Goal: Task Accomplishment & Management: Complete application form

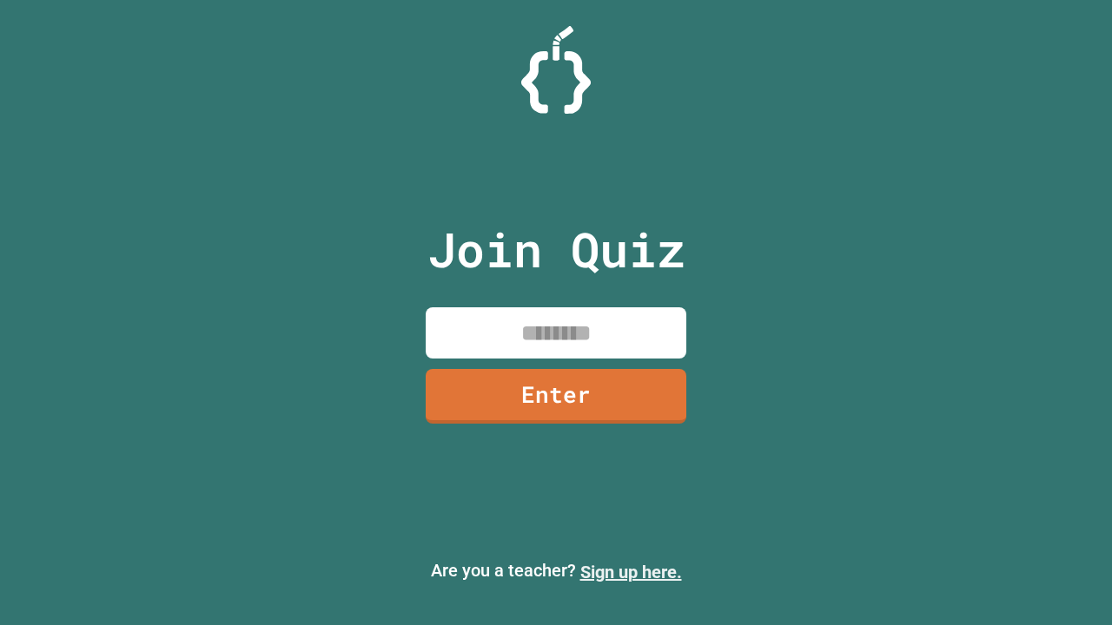
click at [631, 572] on link "Sign up here." at bounding box center [631, 572] width 102 height 21
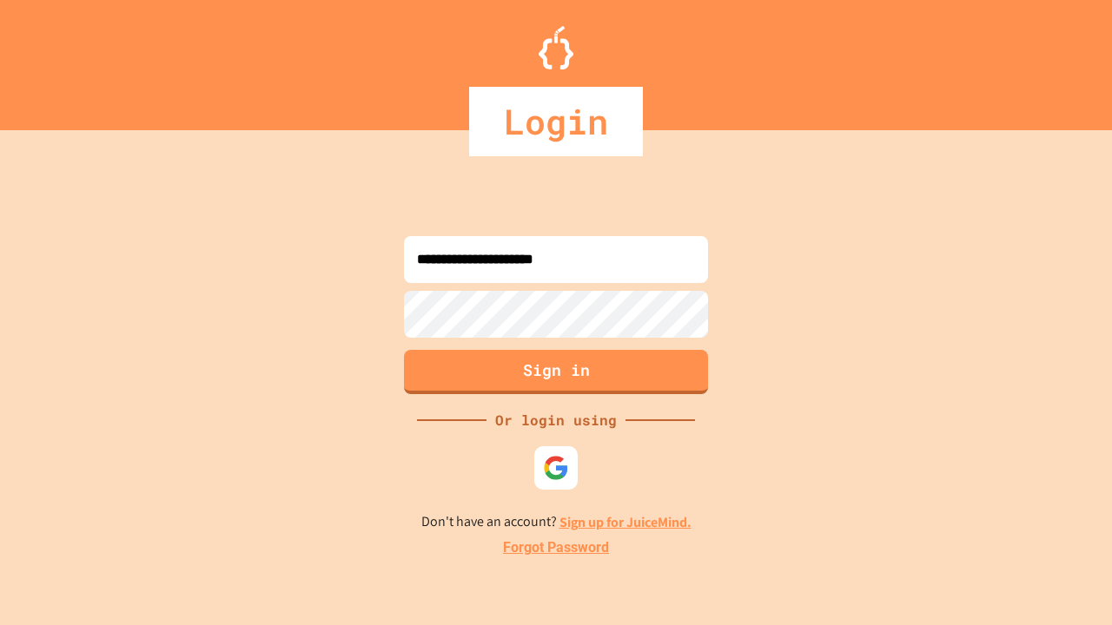
type input "**********"
